Goal: Understand process/instructions

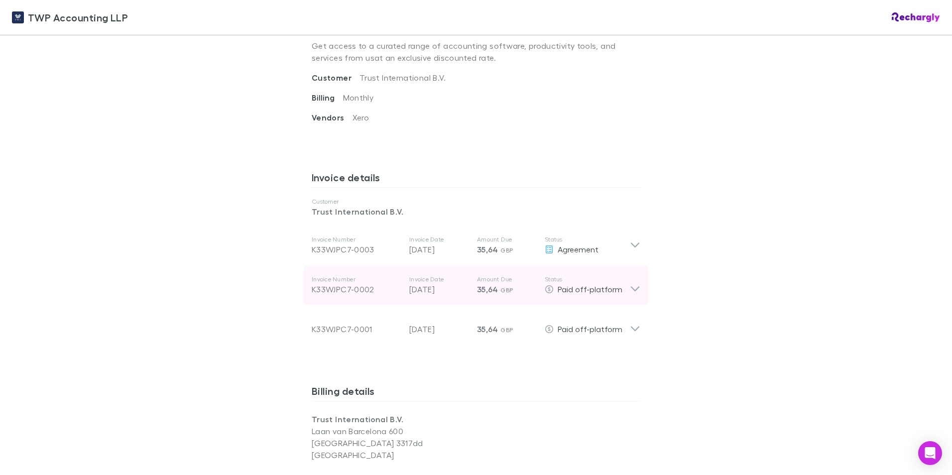
scroll to position [398, 0]
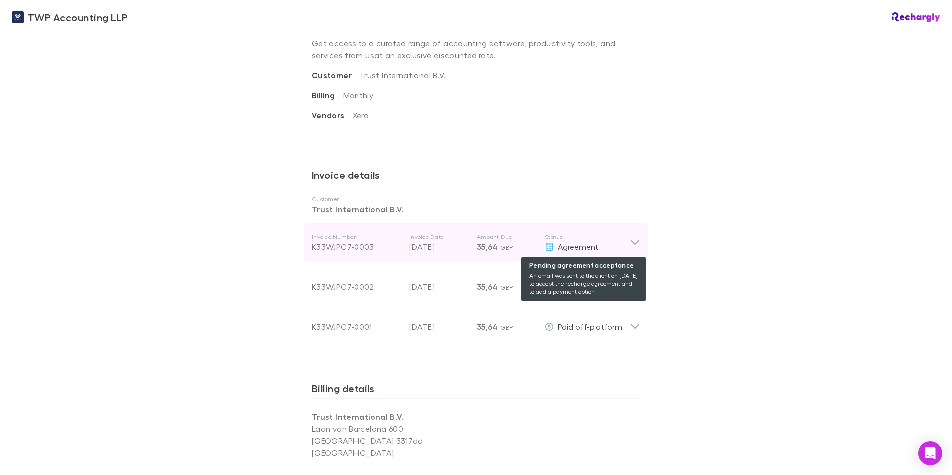
click at [549, 246] on icon at bounding box center [549, 247] width 7 height 8
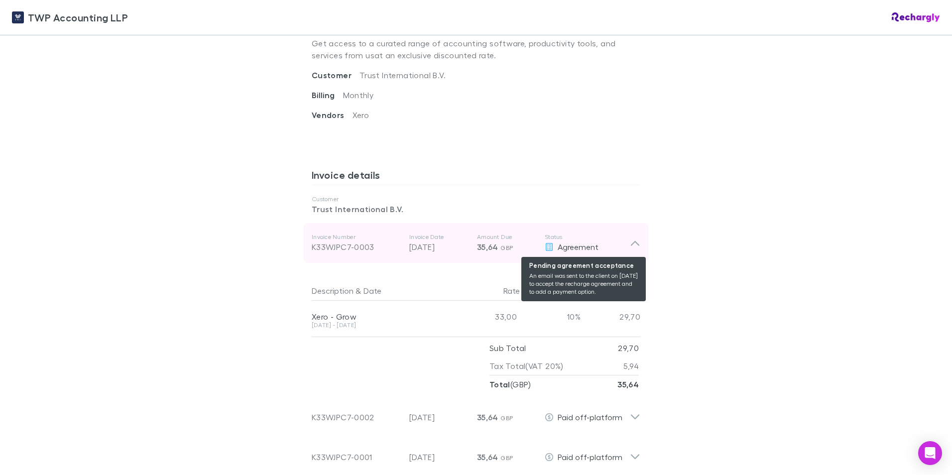
click at [583, 248] on span "Agreement" at bounding box center [578, 246] width 41 height 9
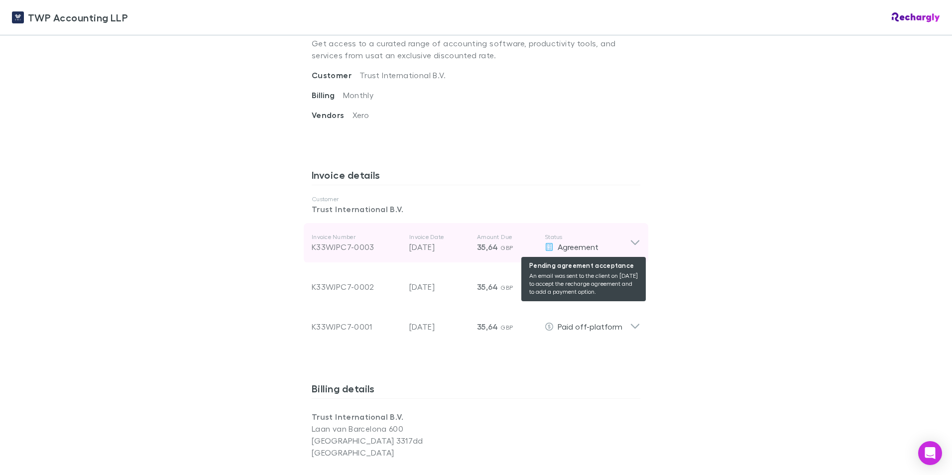
click at [569, 248] on span "Agreement" at bounding box center [578, 246] width 41 height 9
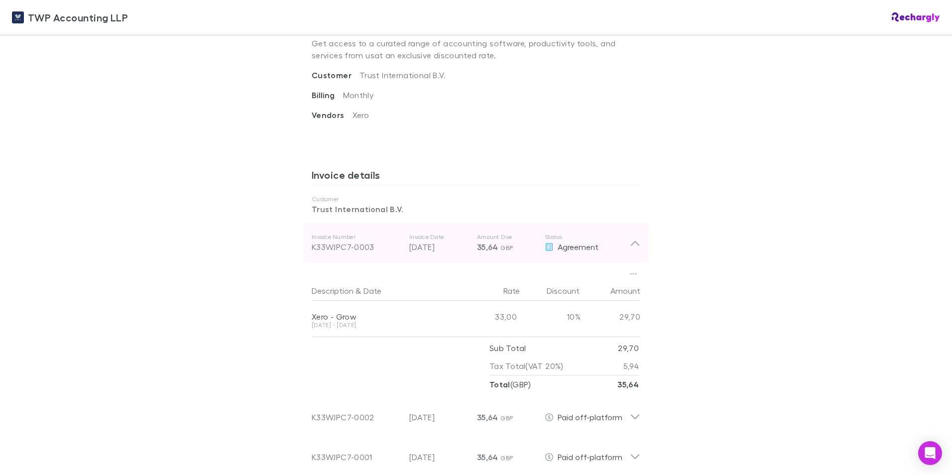
click at [634, 241] on icon at bounding box center [635, 243] width 10 height 12
